Goal: Communication & Community: Answer question/provide support

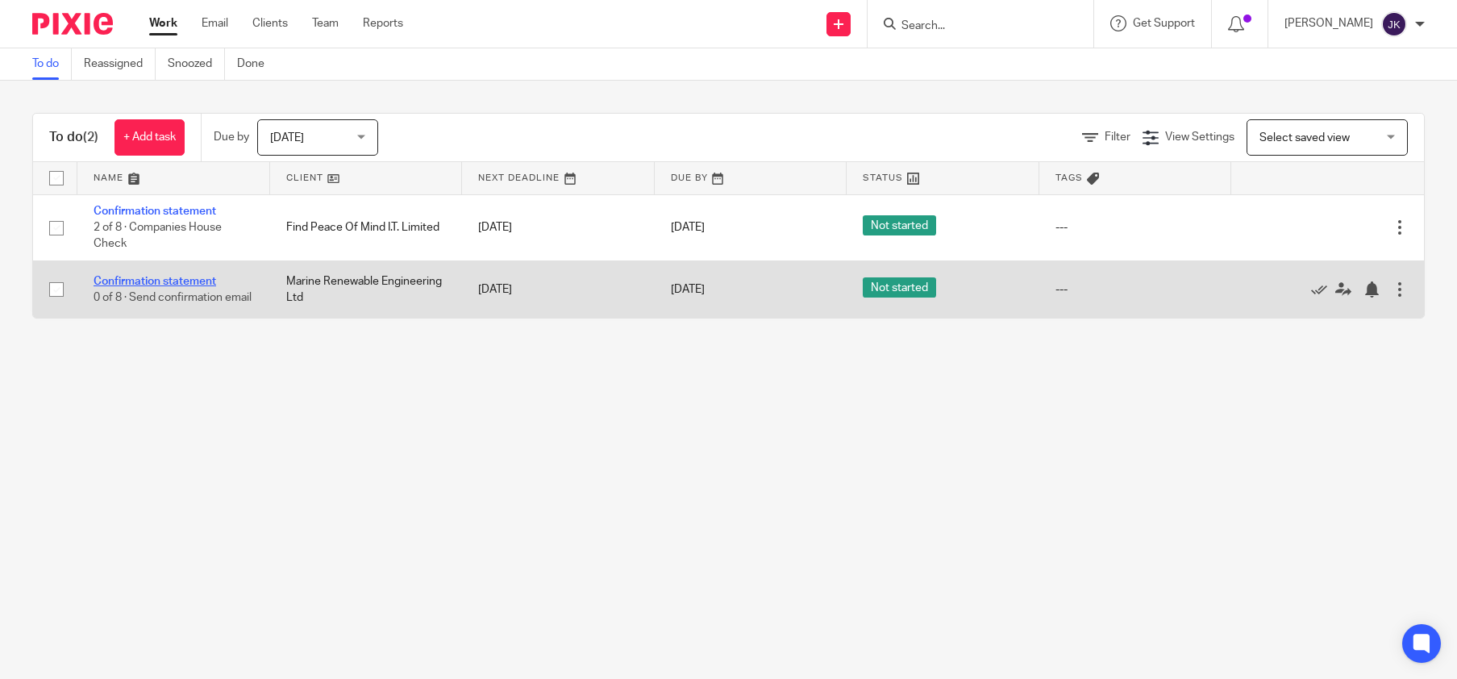
click at [204, 281] on link "Confirmation statement" at bounding box center [155, 281] width 123 height 11
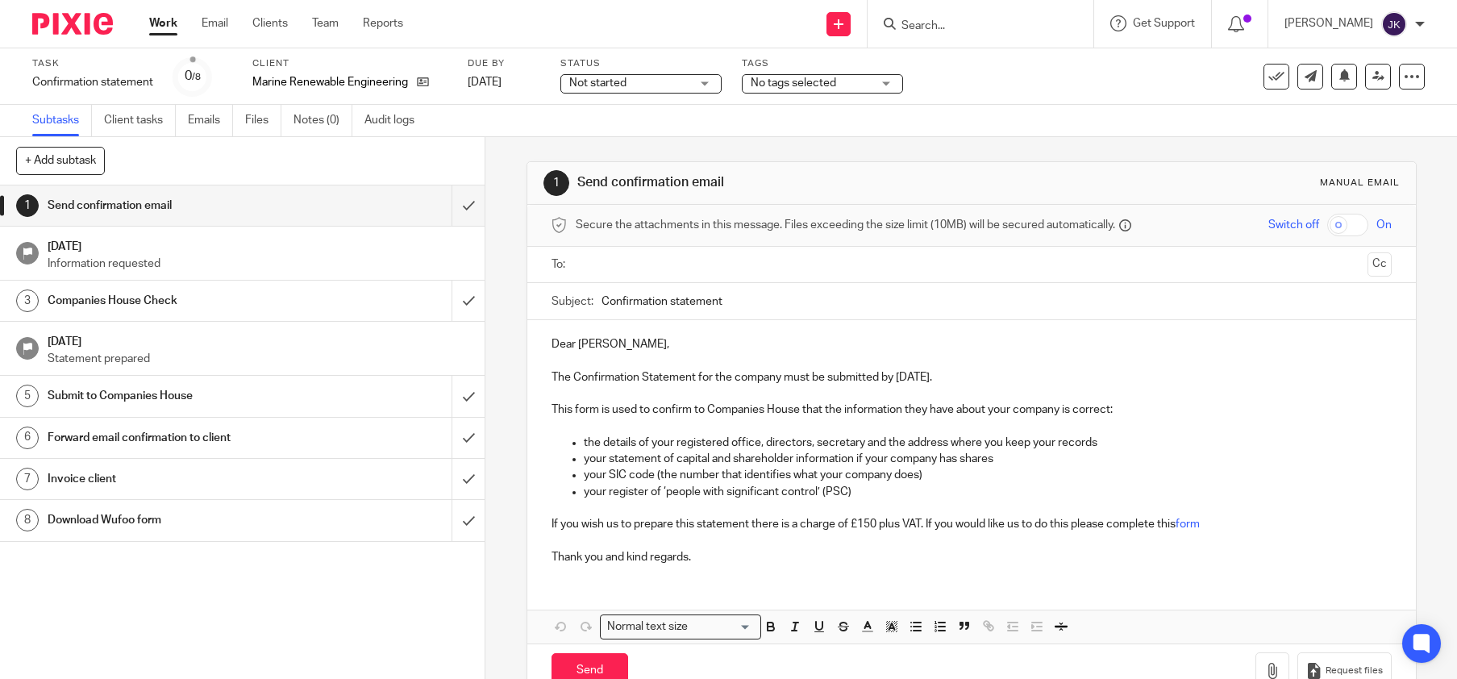
click at [625, 264] on input "text" at bounding box center [971, 265] width 780 height 19
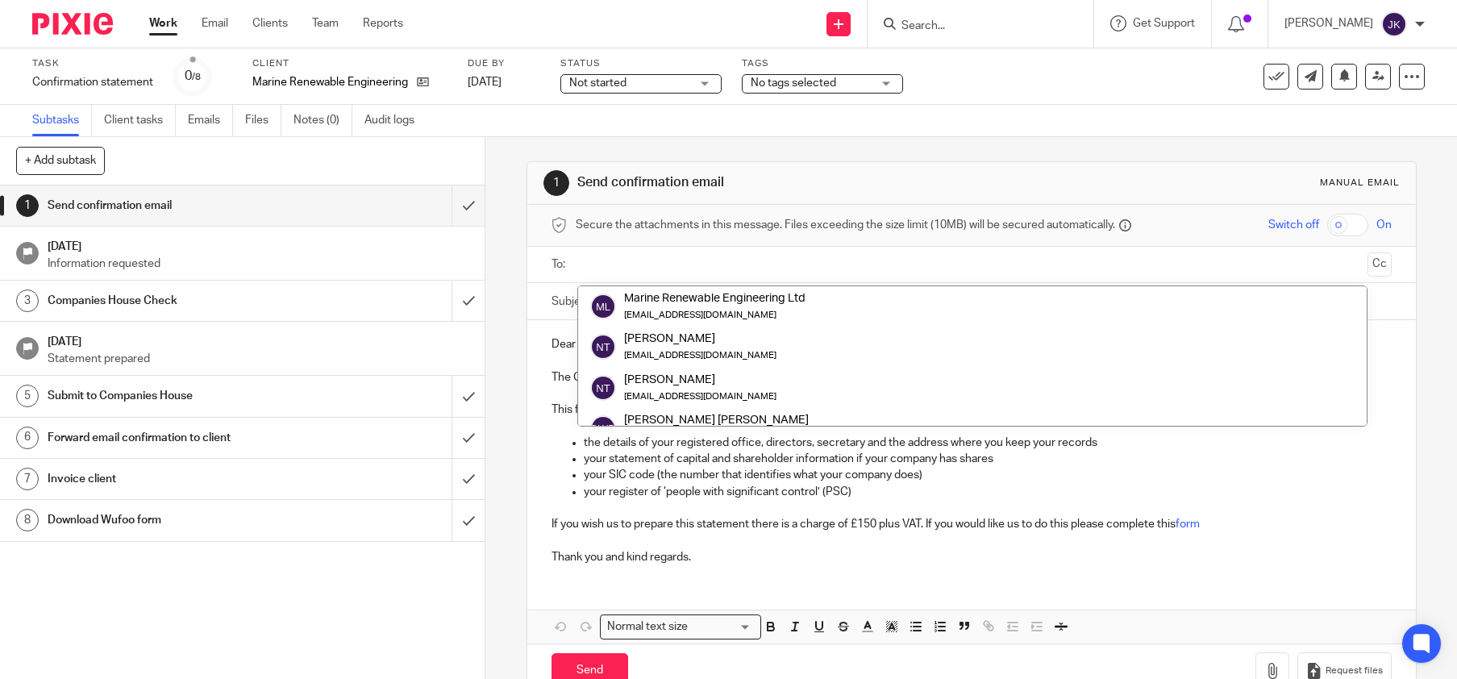
paste input "[EMAIL_ADDRESS][DOMAIN_NAME]"
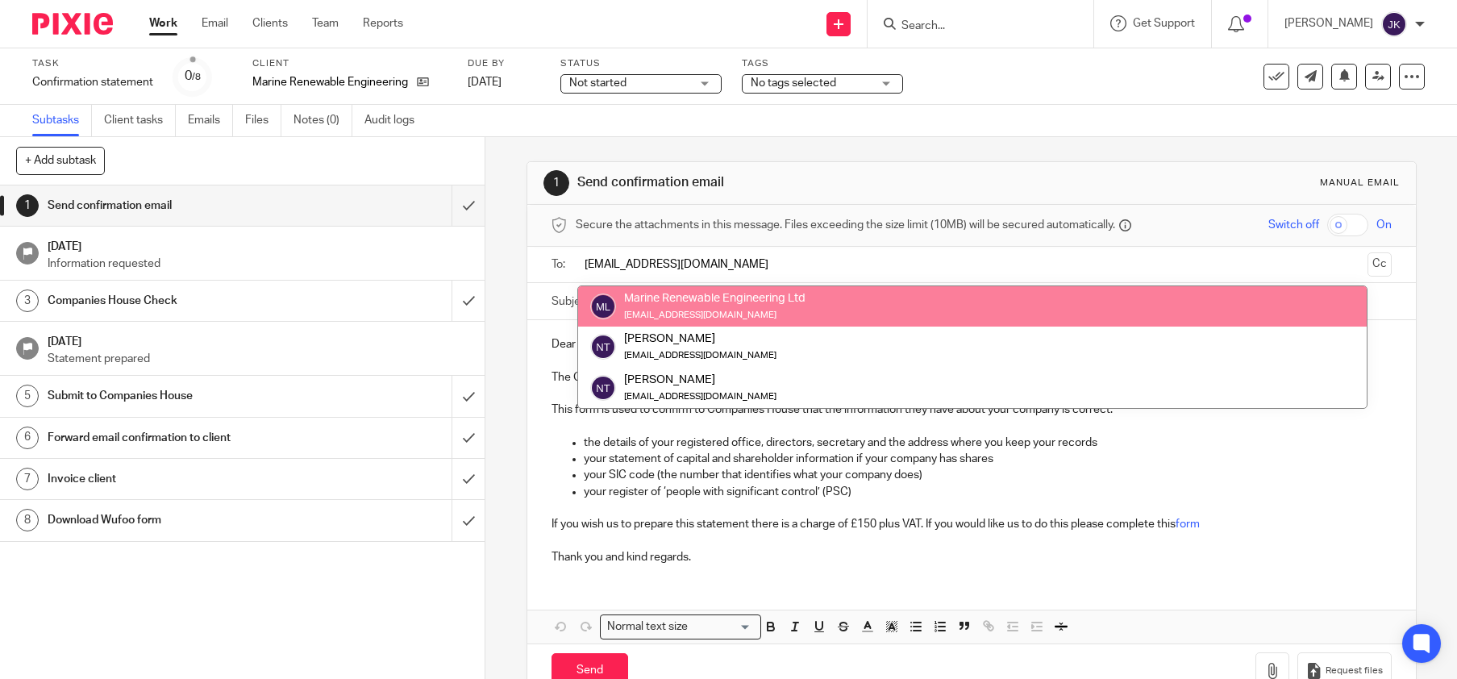
type input "[EMAIL_ADDRESS][DOMAIN_NAME]"
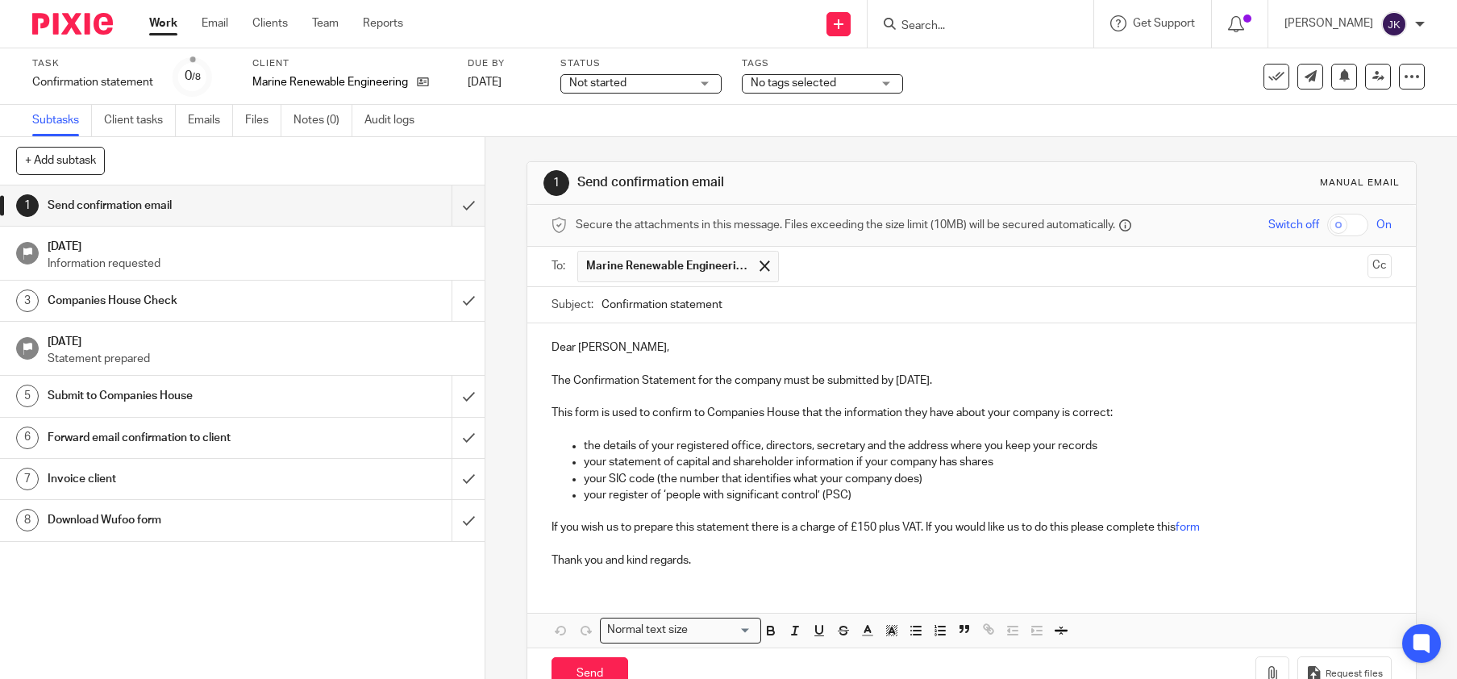
scroll to position [46, 0]
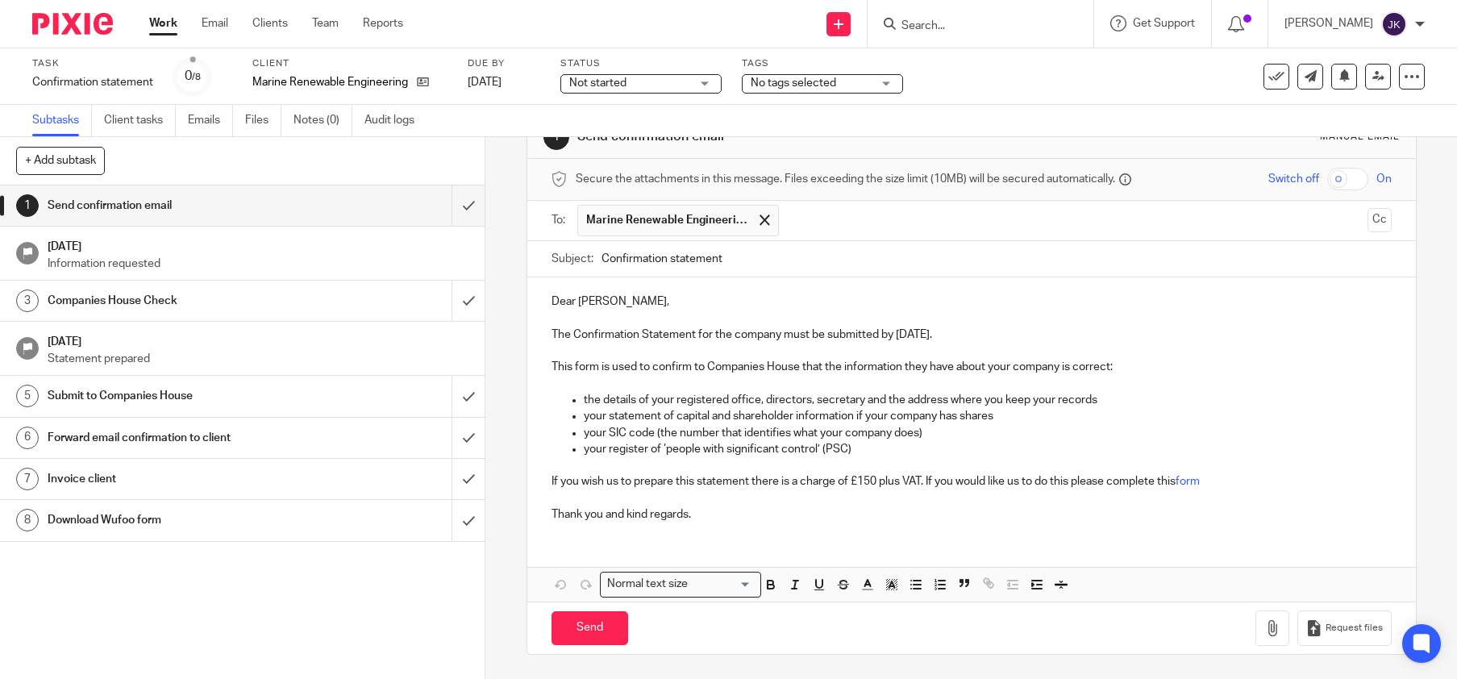
drag, startPoint x: 709, startPoint y: 501, endPoint x: 708, endPoint y: 521, distance: 19.4
click at [710, 501] on p at bounding box center [971, 498] width 840 height 16
click at [708, 522] on p "Thank you and kind regards." at bounding box center [971, 514] width 840 height 16
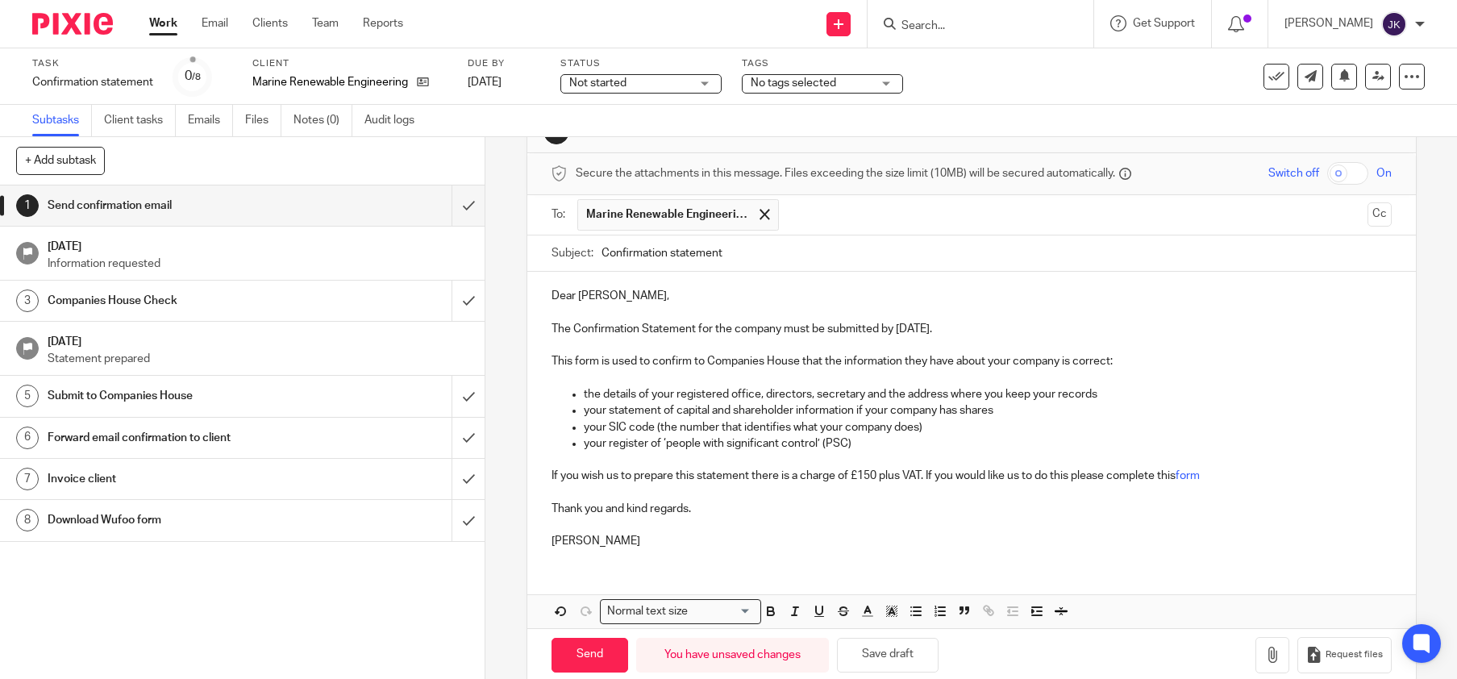
scroll to position [79, 0]
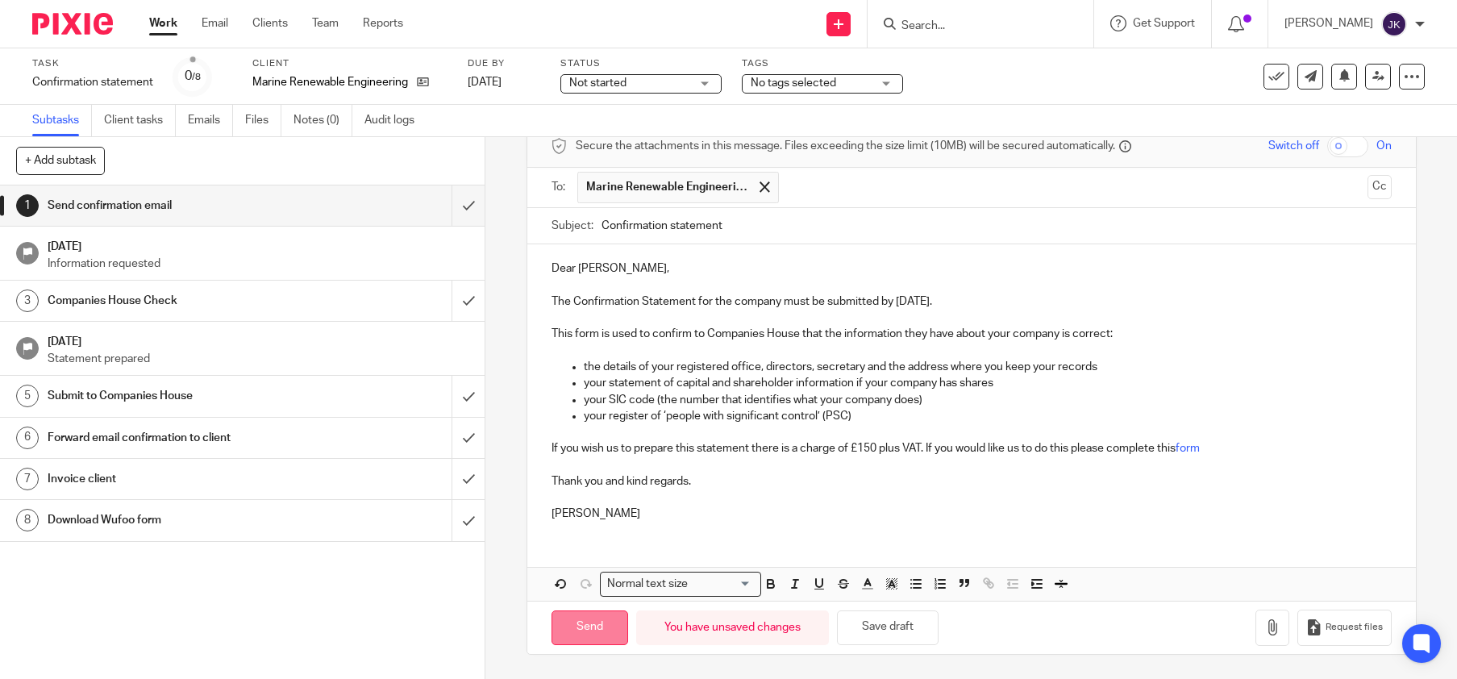
click at [609, 621] on input "Send" at bounding box center [589, 627] width 77 height 35
type input "Sent"
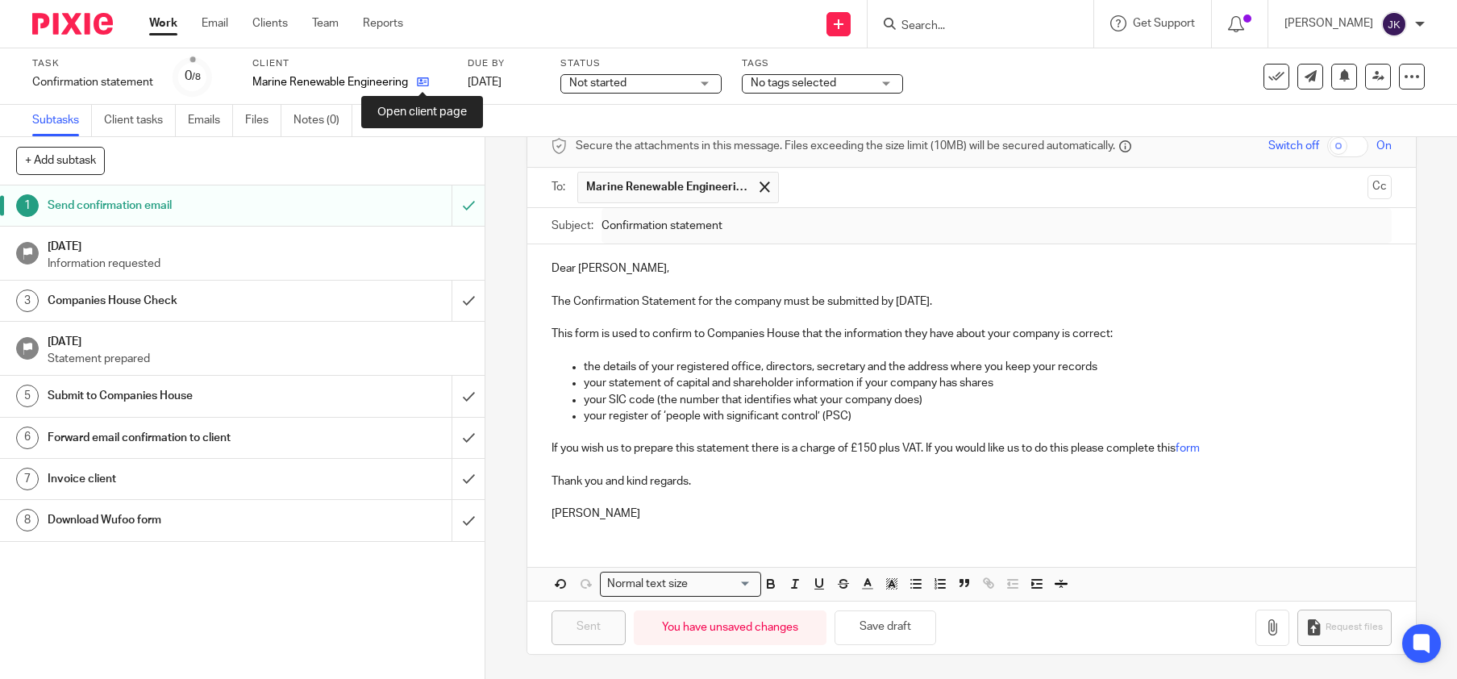
click at [427, 85] on icon at bounding box center [423, 82] width 12 height 12
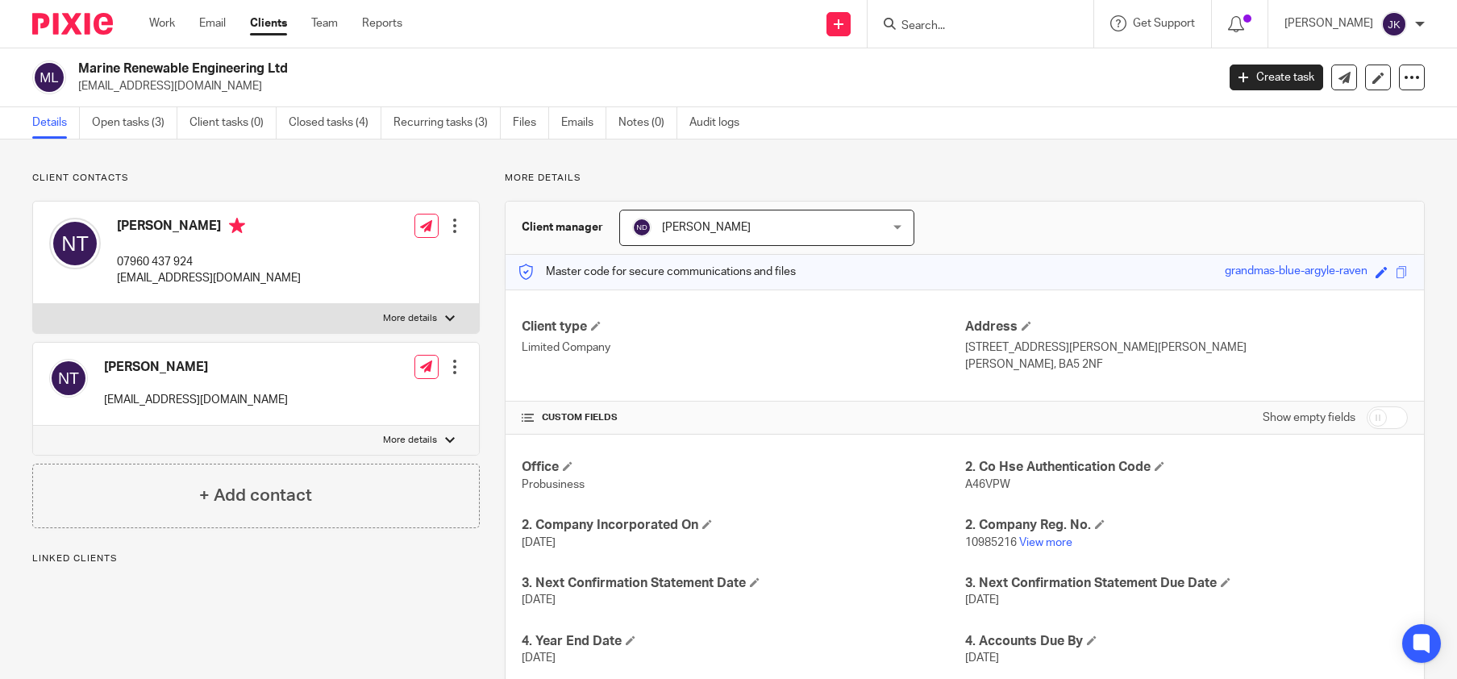
drag, startPoint x: 206, startPoint y: 80, endPoint x: 76, endPoint y: 80, distance: 129.8
click at [76, 80] on div "Marine Renewable Engineering Ltd nt@marinerenew.co.uk" at bounding box center [618, 77] width 1173 height 34
copy p "[EMAIL_ADDRESS][DOMAIN_NAME]"
click at [600, 126] on link "Emails" at bounding box center [583, 122] width 45 height 31
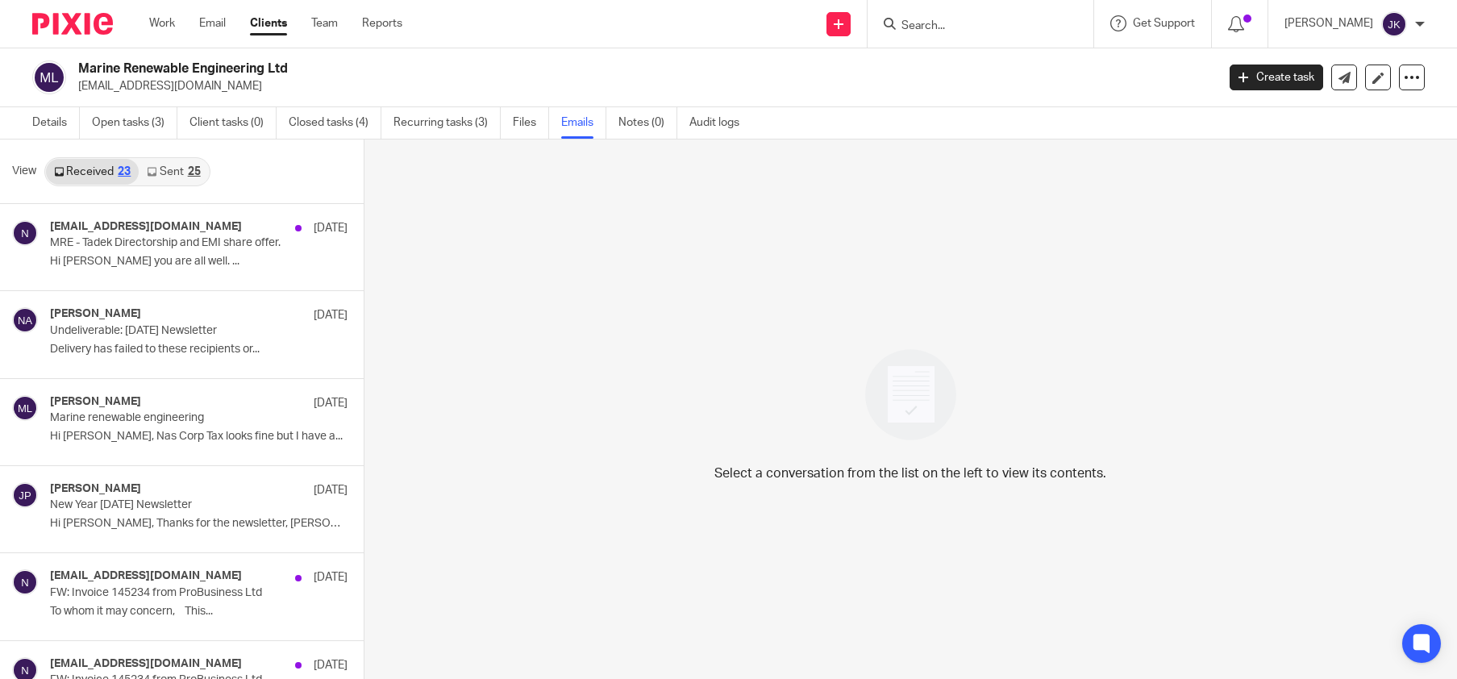
click at [186, 172] on link "Sent 25" at bounding box center [173, 172] width 69 height 26
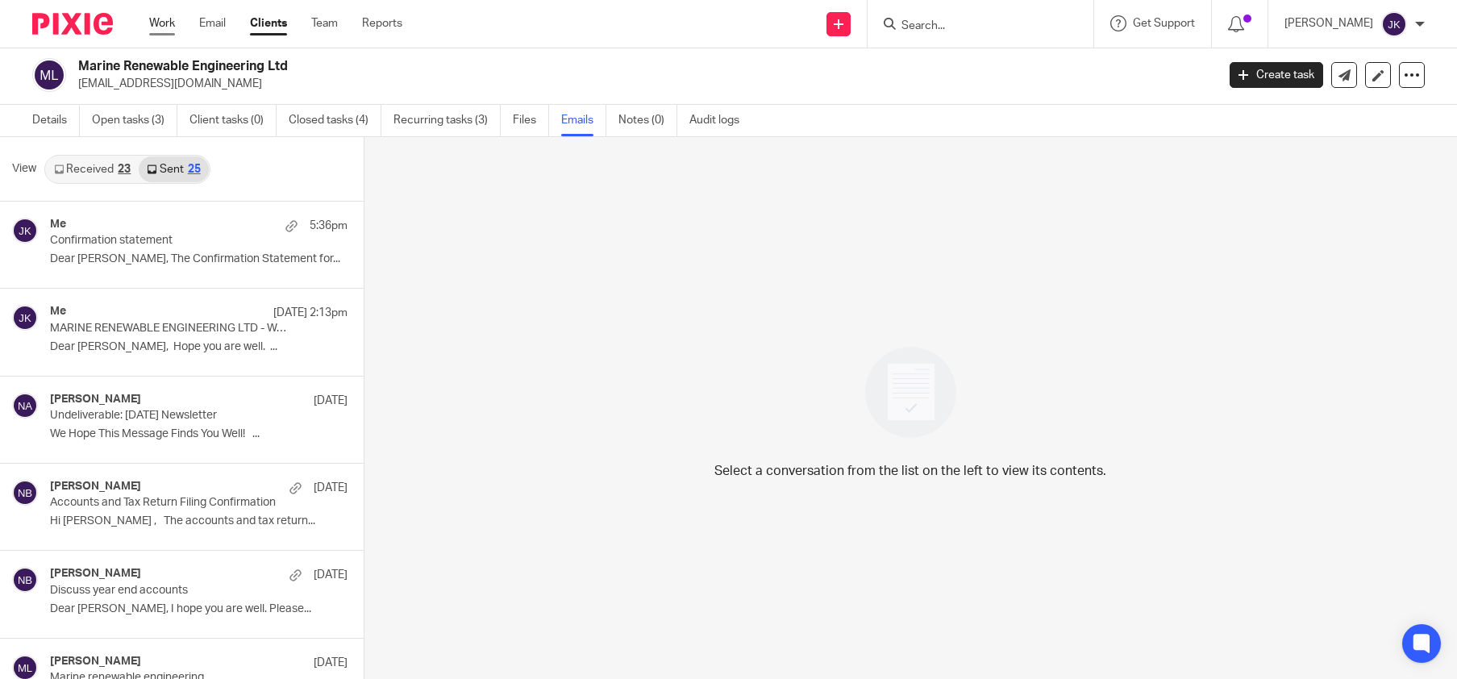
click at [152, 23] on link "Work" at bounding box center [162, 23] width 26 height 16
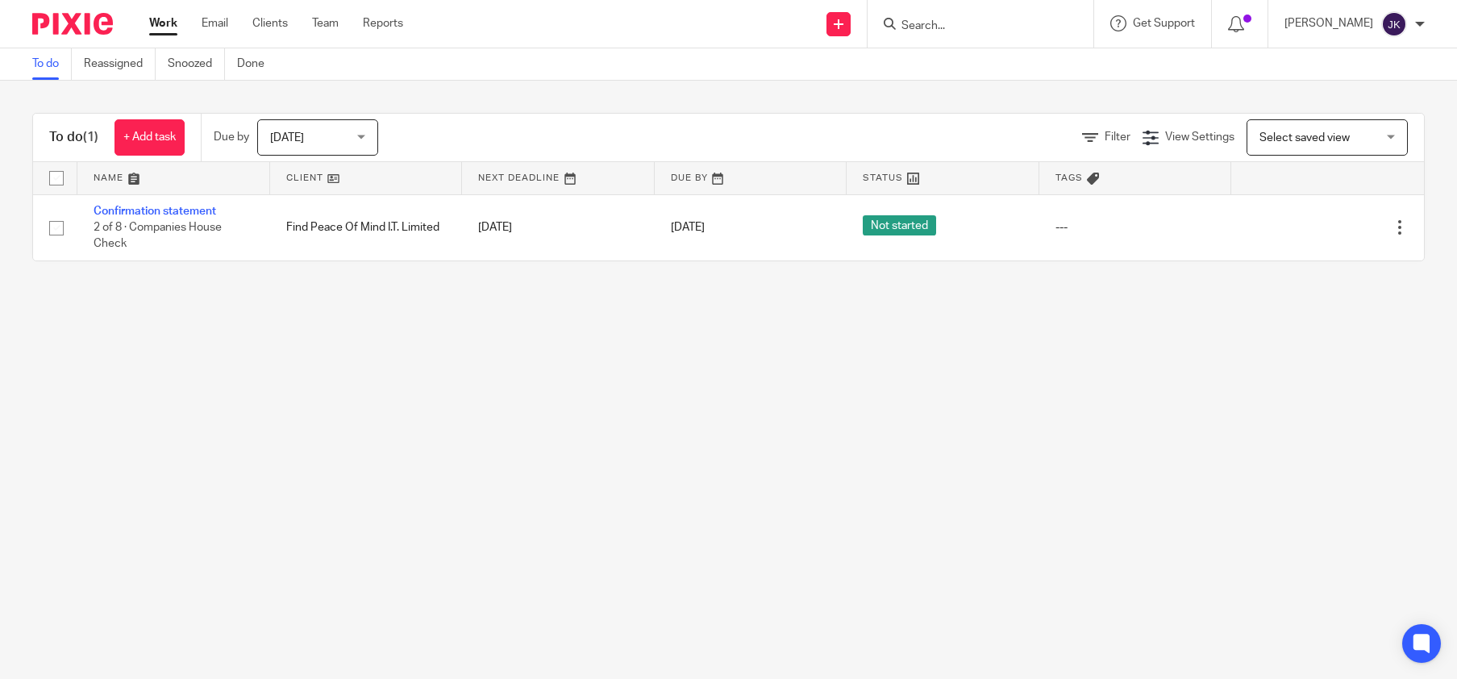
click at [333, 135] on span "[DATE]" at bounding box center [312, 137] width 85 height 34
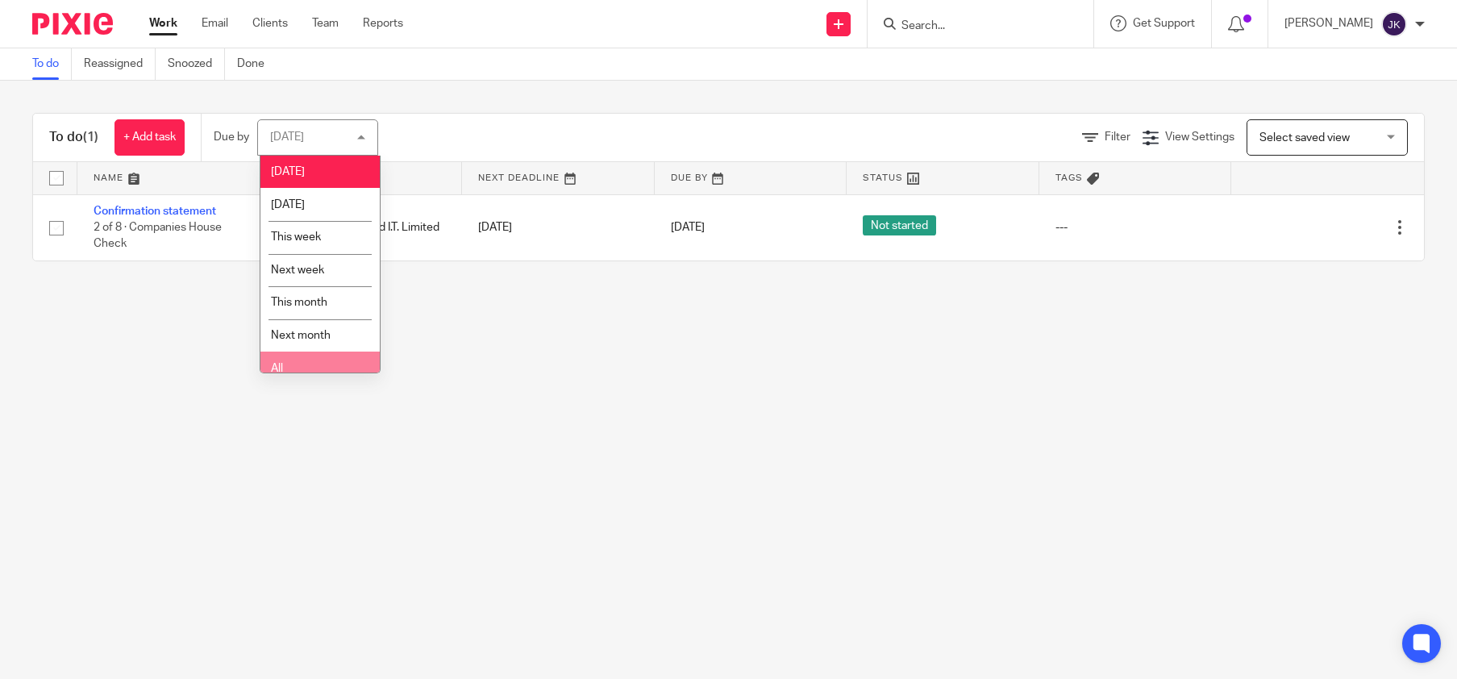
click at [301, 364] on li "All" at bounding box center [319, 367] width 119 height 33
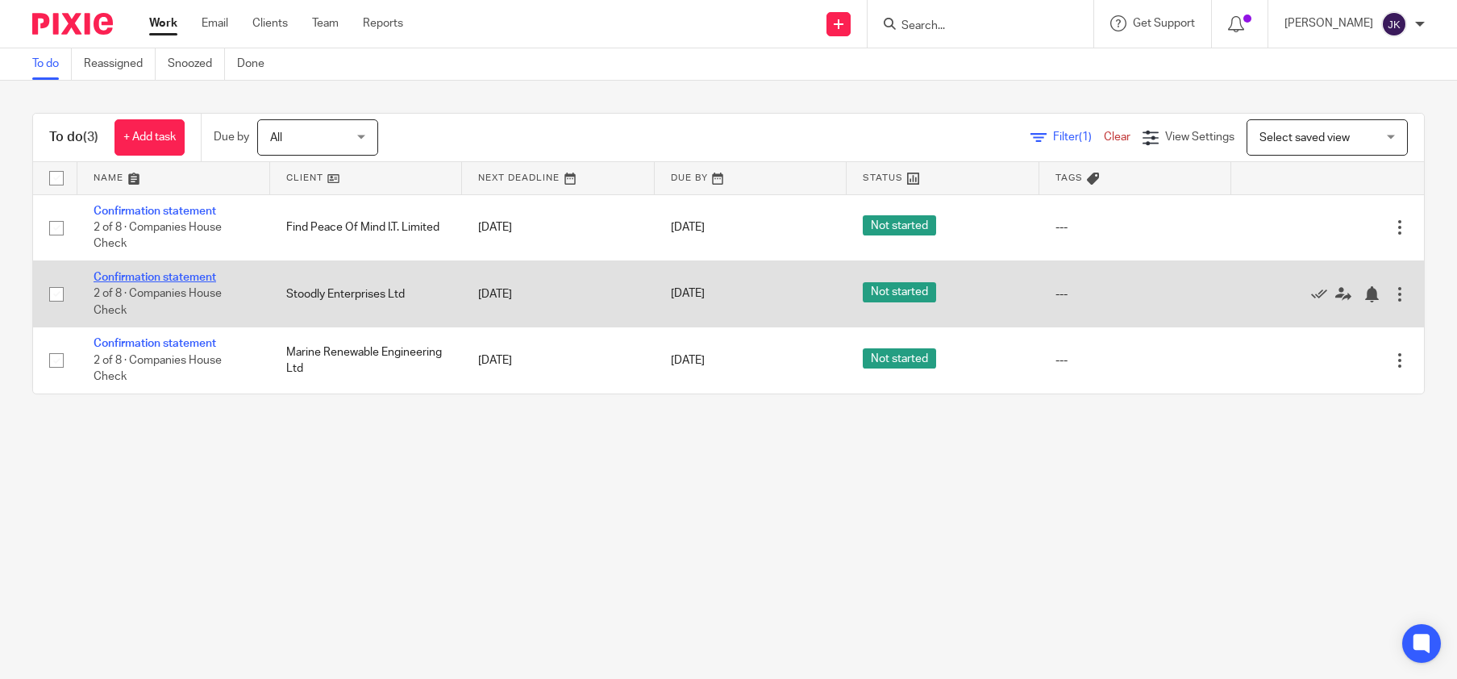
click at [204, 277] on link "Confirmation statement" at bounding box center [155, 277] width 123 height 11
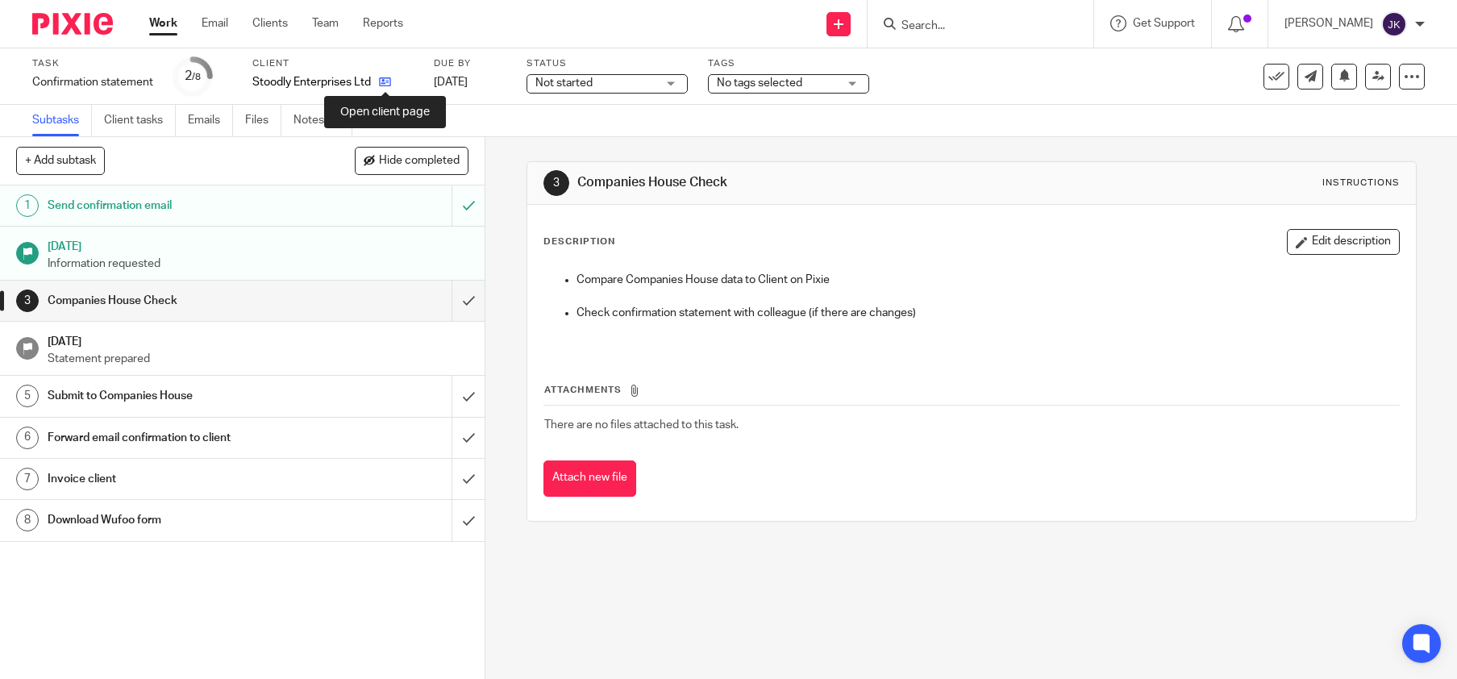
click at [385, 83] on icon at bounding box center [385, 82] width 12 height 12
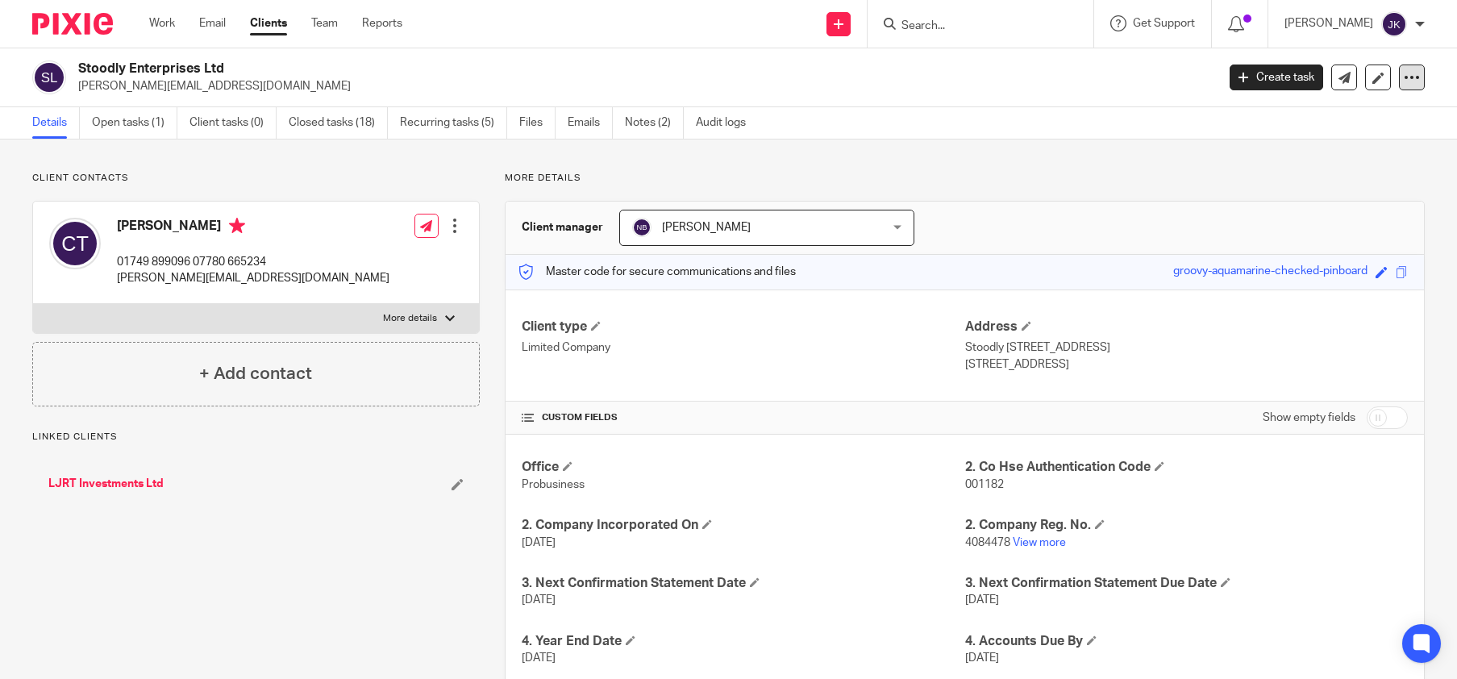
click at [1404, 81] on icon at bounding box center [1412, 77] width 16 height 16
click at [1020, 89] on p "[PERSON_NAME][EMAIL_ADDRESS][DOMAIN_NAME]" at bounding box center [641, 86] width 1127 height 16
click at [1422, 25] on div at bounding box center [1420, 24] width 10 height 10
click at [1361, 117] on span "Logout" at bounding box center [1350, 111] width 36 height 11
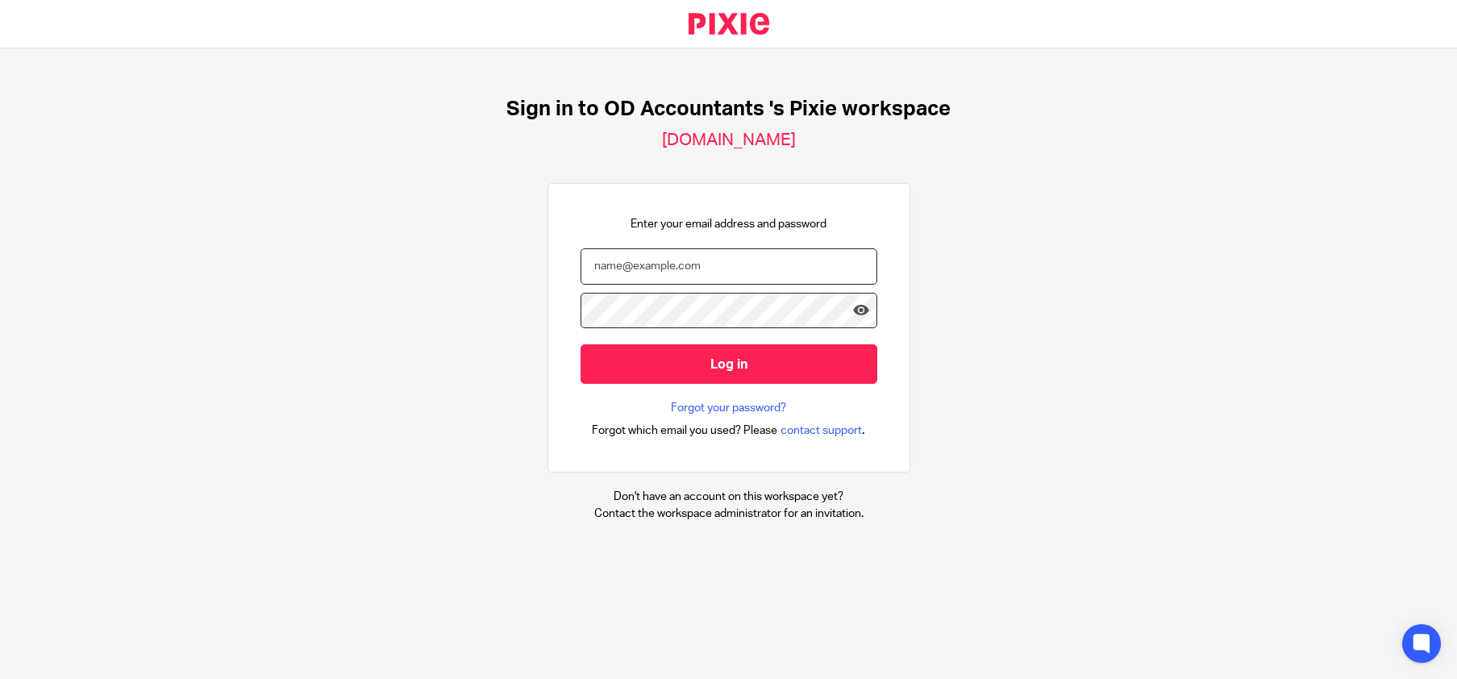
click at [692, 278] on input "email" at bounding box center [728, 266] width 297 height 36
type input "johanne@odaccountants.co.uk"
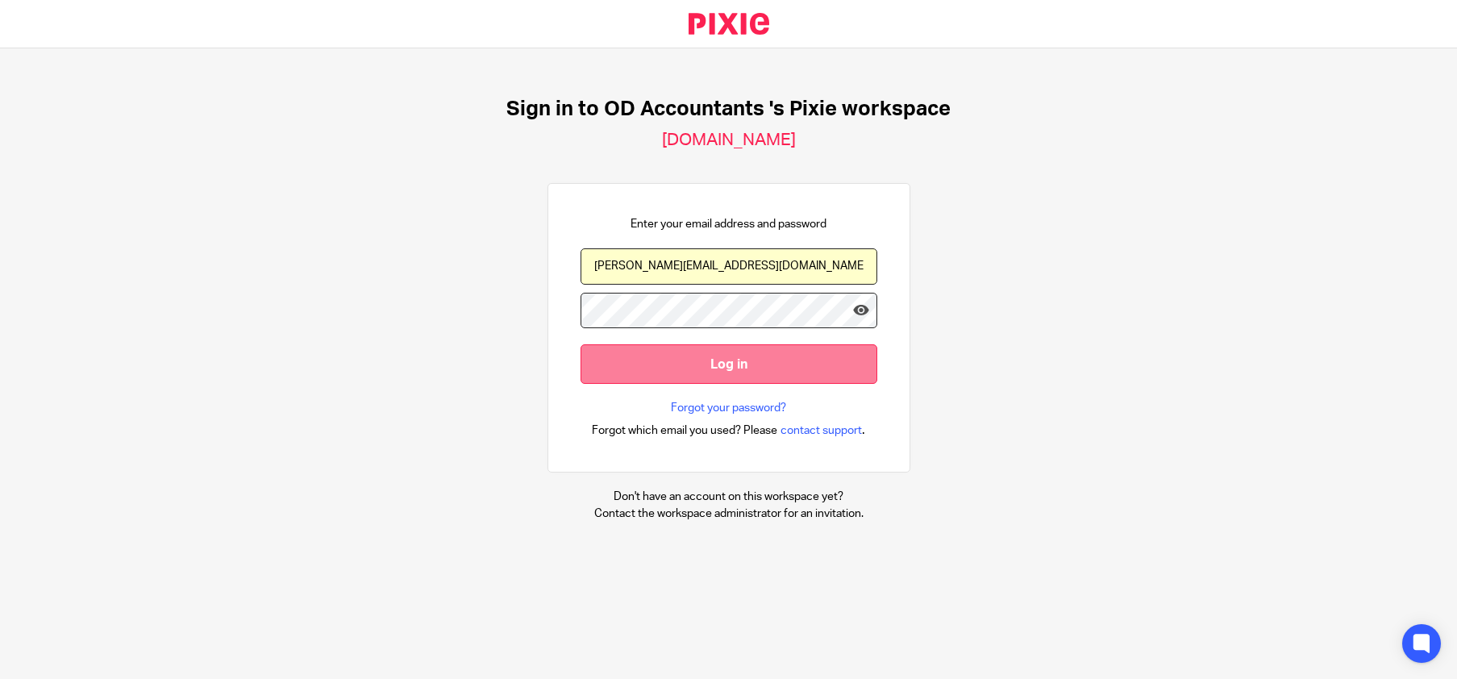
click at [726, 369] on input "Log in" at bounding box center [728, 364] width 297 height 40
